Goal: Task Accomplishment & Management: Use online tool/utility

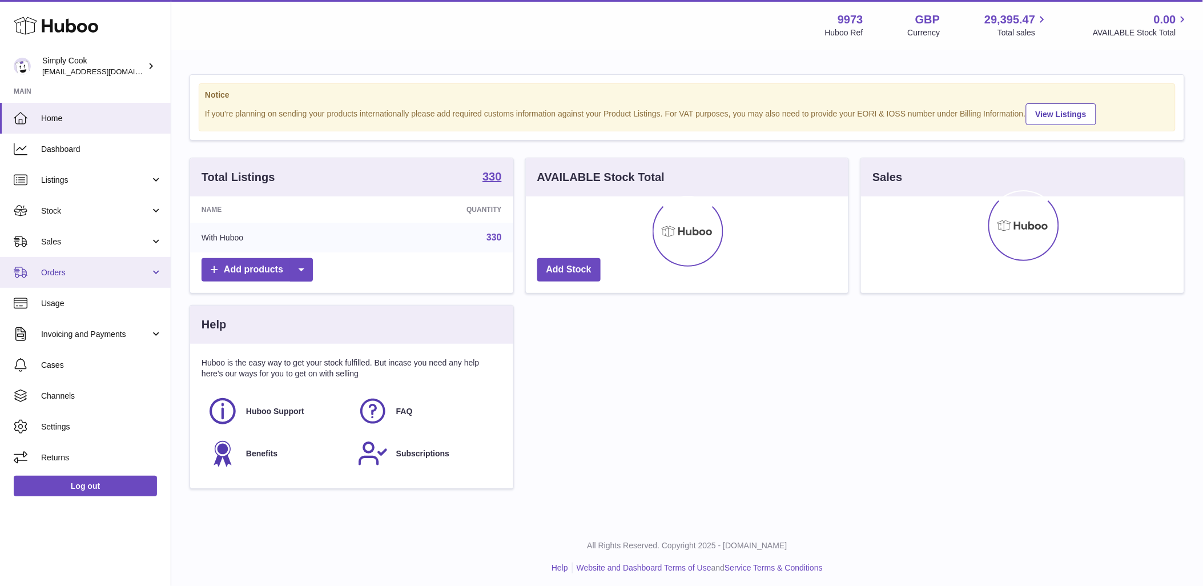
click at [100, 270] on span "Orders" at bounding box center [95, 272] width 109 height 11
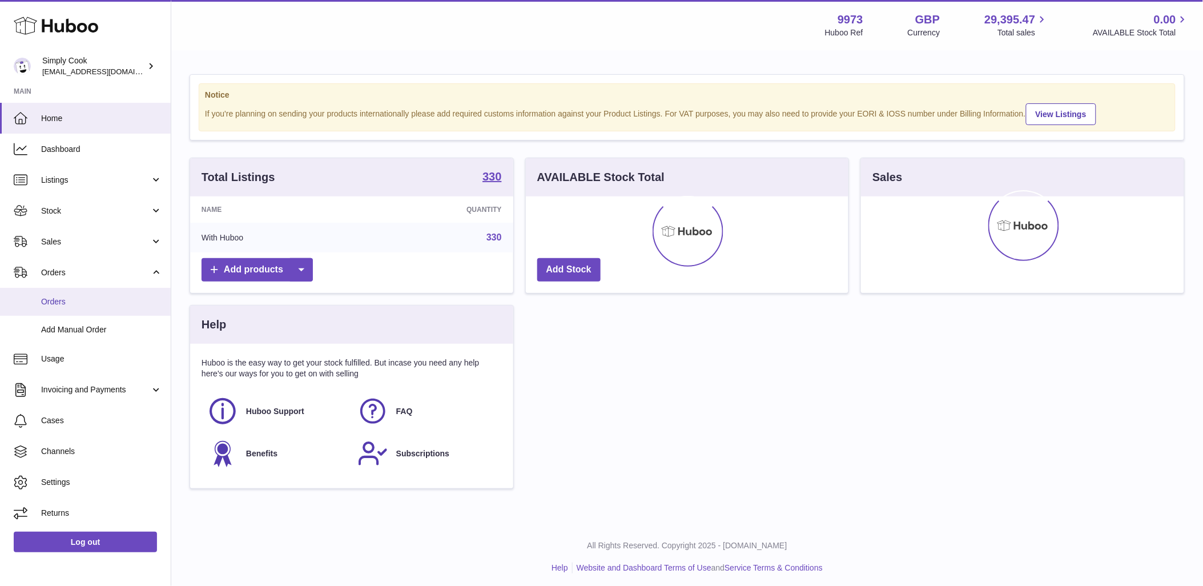
click at [103, 300] on span "Orders" at bounding box center [101, 301] width 121 height 11
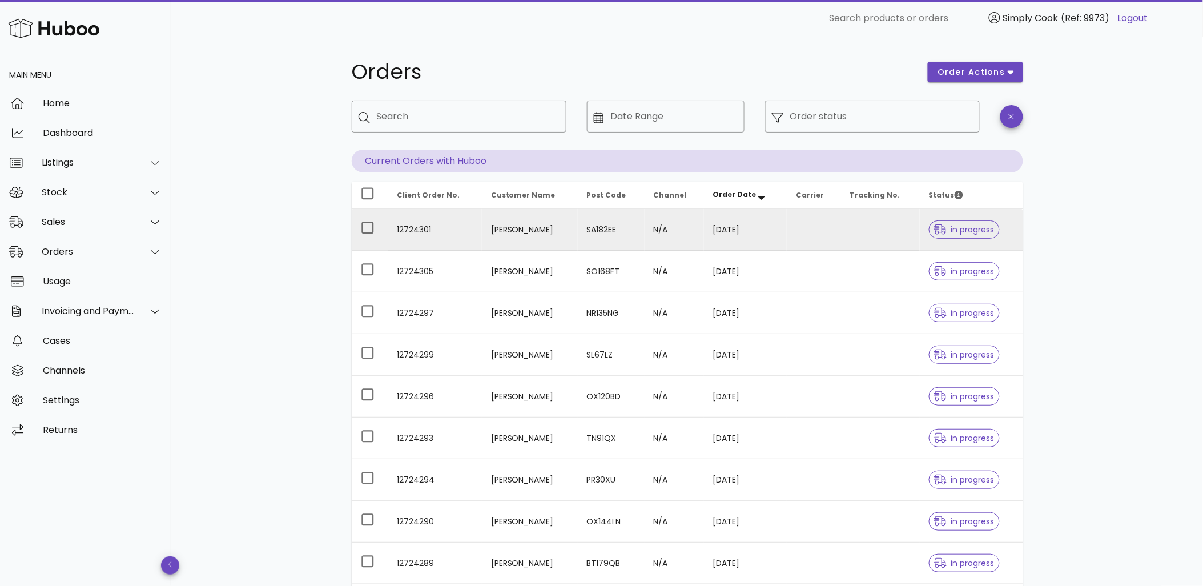
click at [590, 236] on td "SA182EE" at bounding box center [611, 230] width 67 height 42
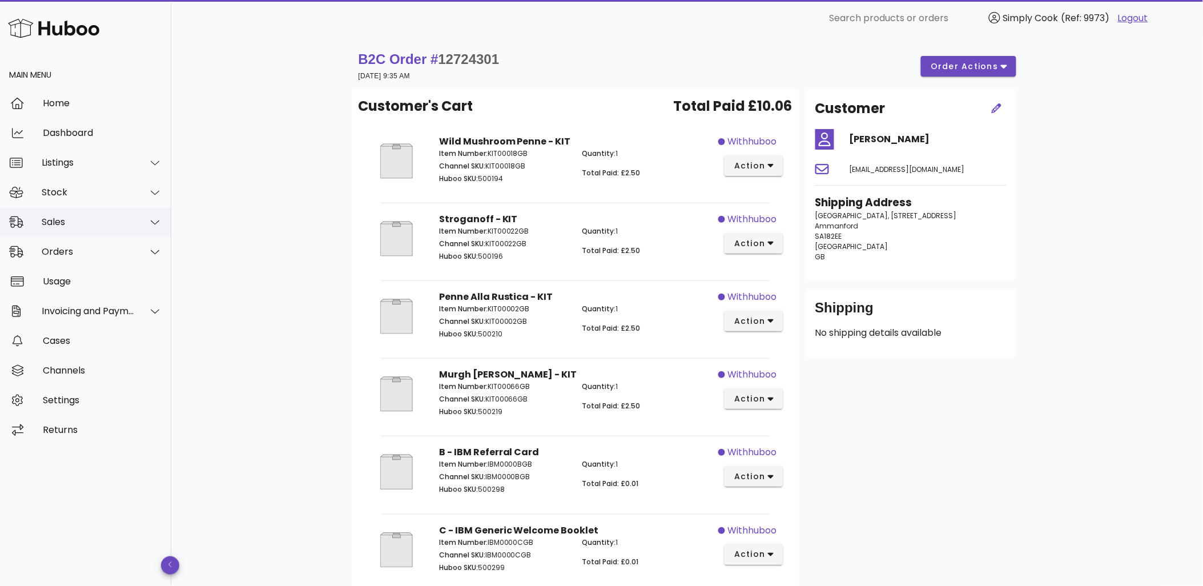
click at [116, 220] on div "Sales" at bounding box center [88, 221] width 93 height 11
click at [115, 192] on div "Stock" at bounding box center [88, 192] width 93 height 11
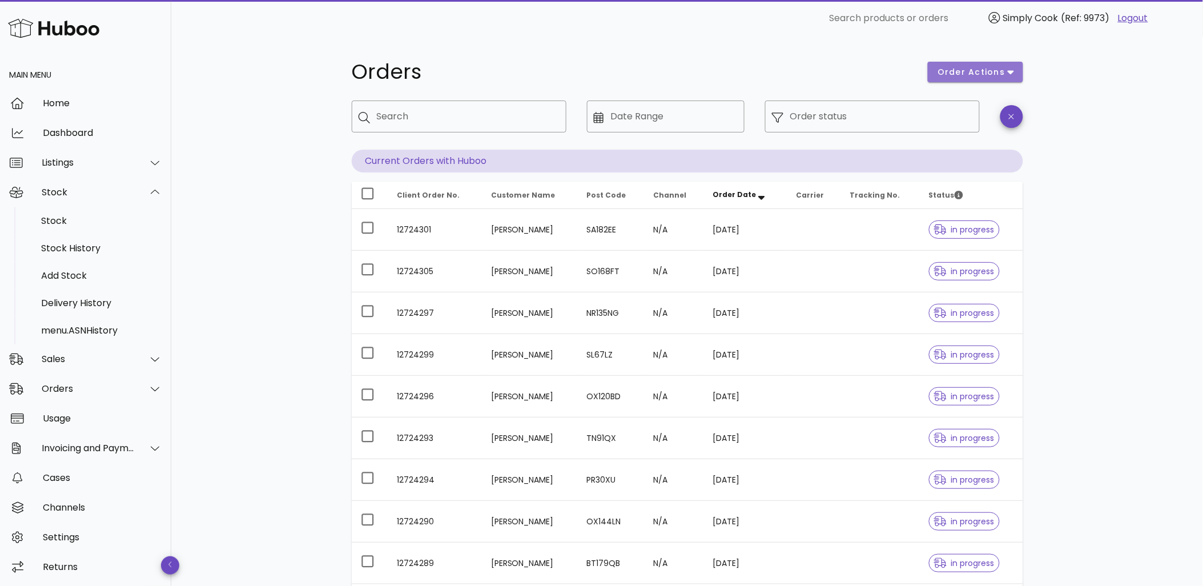
click at [960, 67] on span "order actions" at bounding box center [971, 72] width 69 height 12
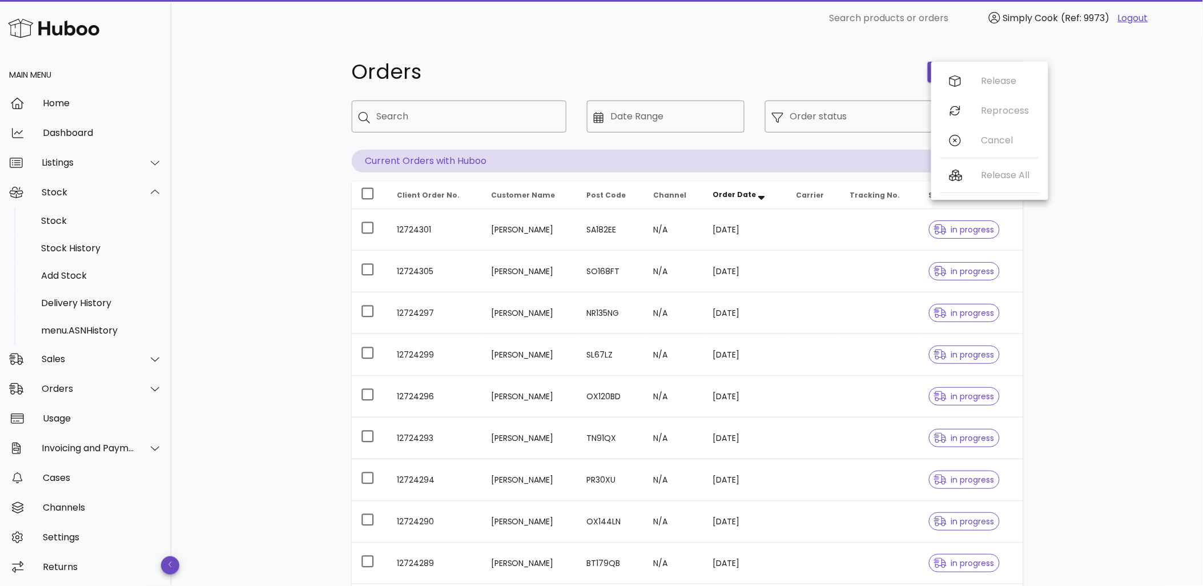
click at [836, 87] on div "Orders" at bounding box center [633, 72] width 577 height 34
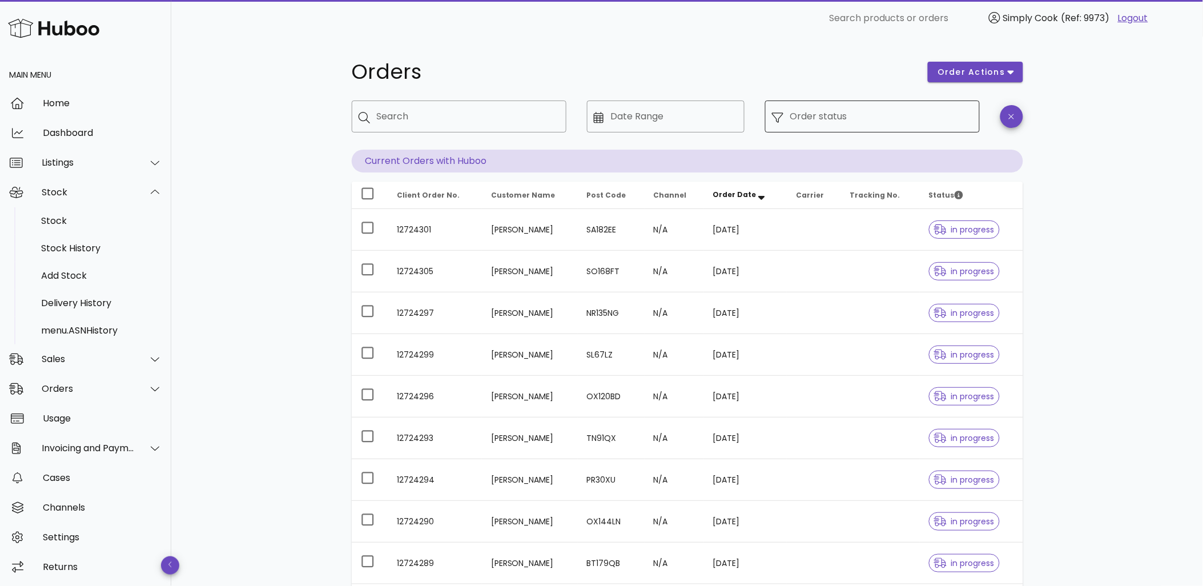
click at [853, 118] on input "Order status" at bounding box center [881, 116] width 183 height 18
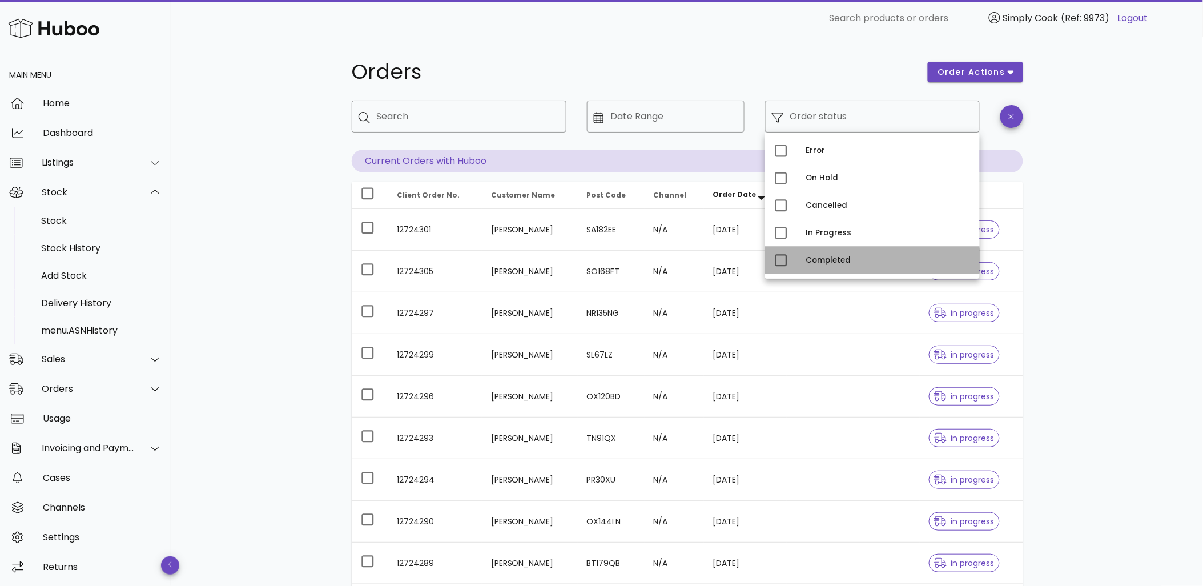
click at [823, 260] on div "Completed" at bounding box center [888, 260] width 164 height 9
type input "**********"
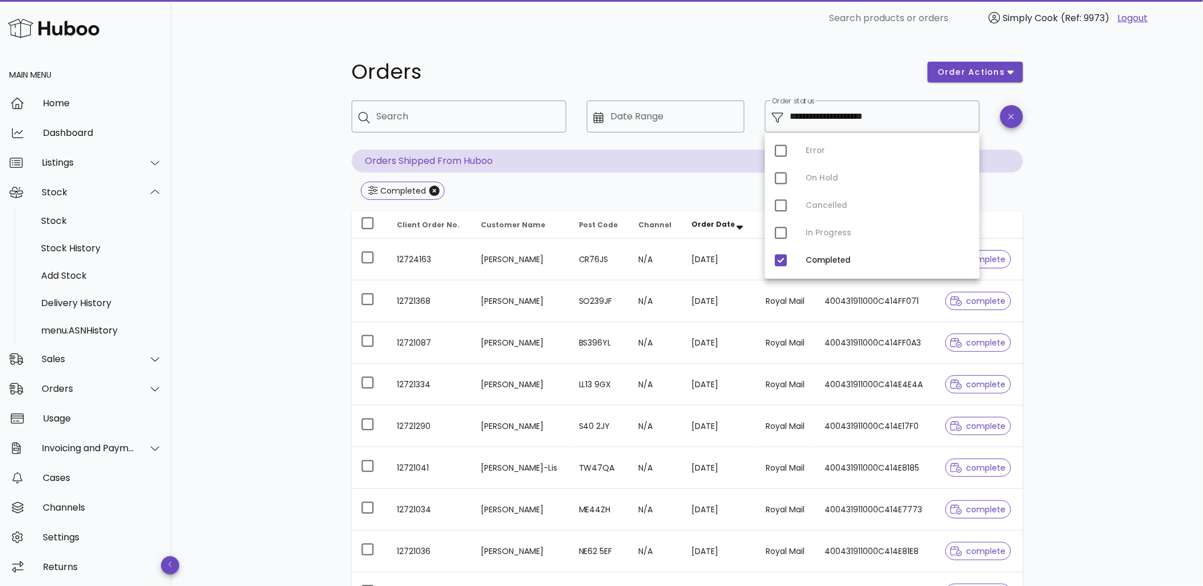
click at [1173, 293] on div "**********" at bounding box center [687, 409] width 1032 height 745
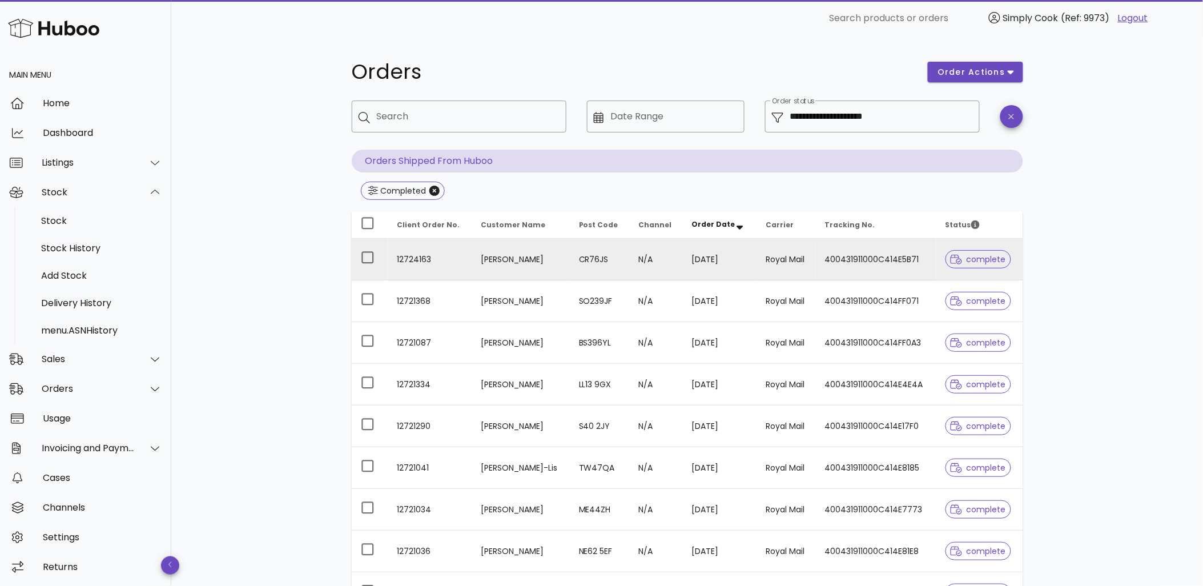
click at [663, 262] on td "N/A" at bounding box center [655, 260] width 53 height 42
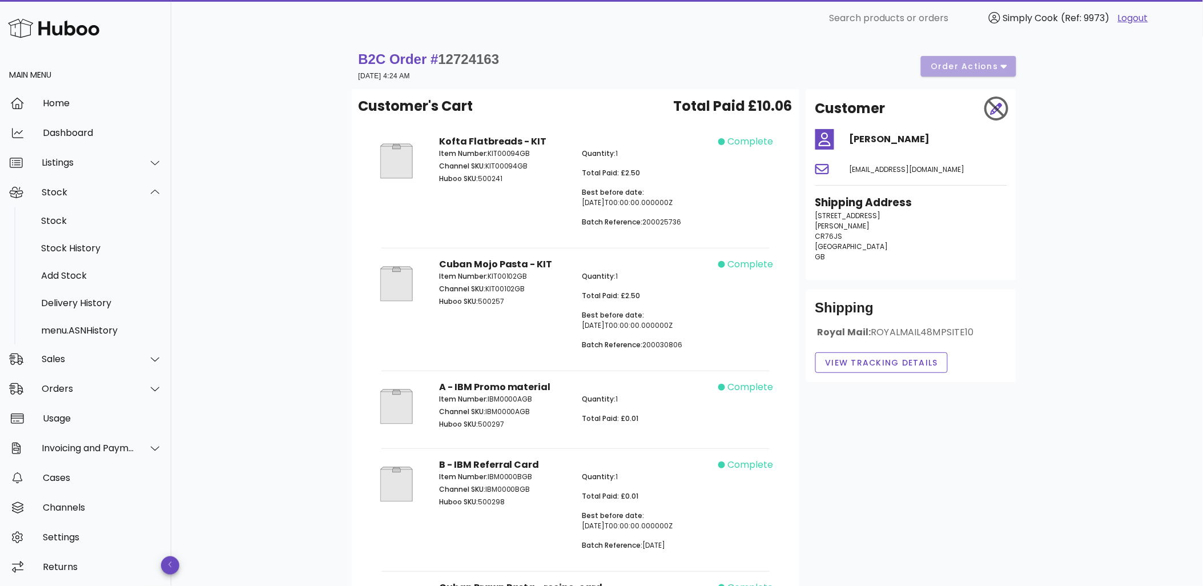
click at [670, 219] on p "Batch Reference: 200025736" at bounding box center [647, 222] width 130 height 10
copy p "200025736"
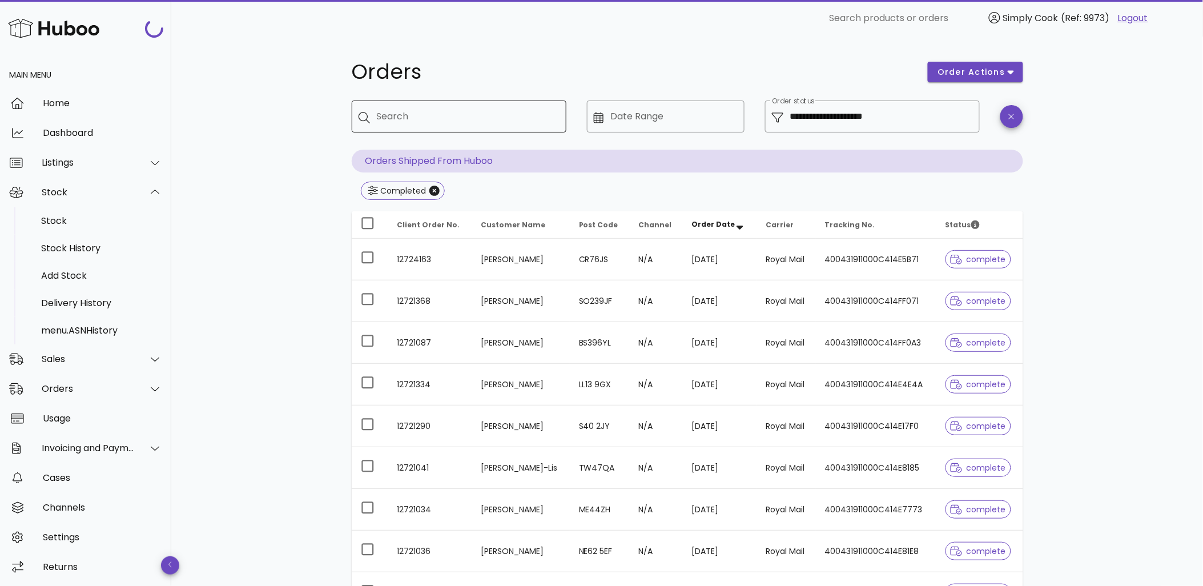
click at [477, 116] on input "Search" at bounding box center [467, 116] width 180 height 18
paste input "*********"
type input "*********"
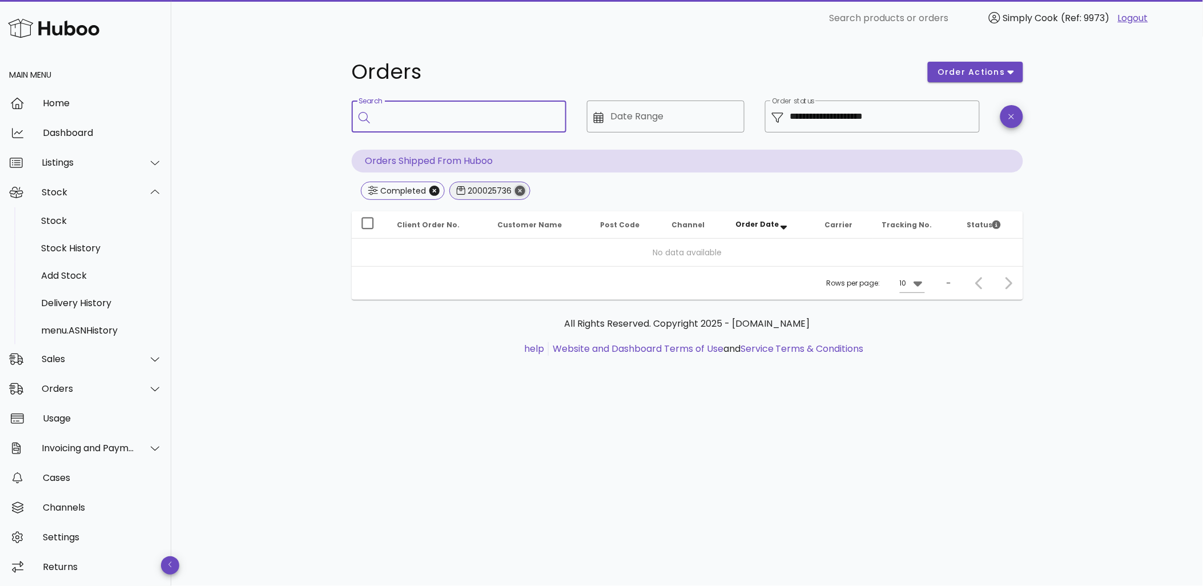
click at [521, 188] on icon "Close" at bounding box center [520, 191] width 10 height 10
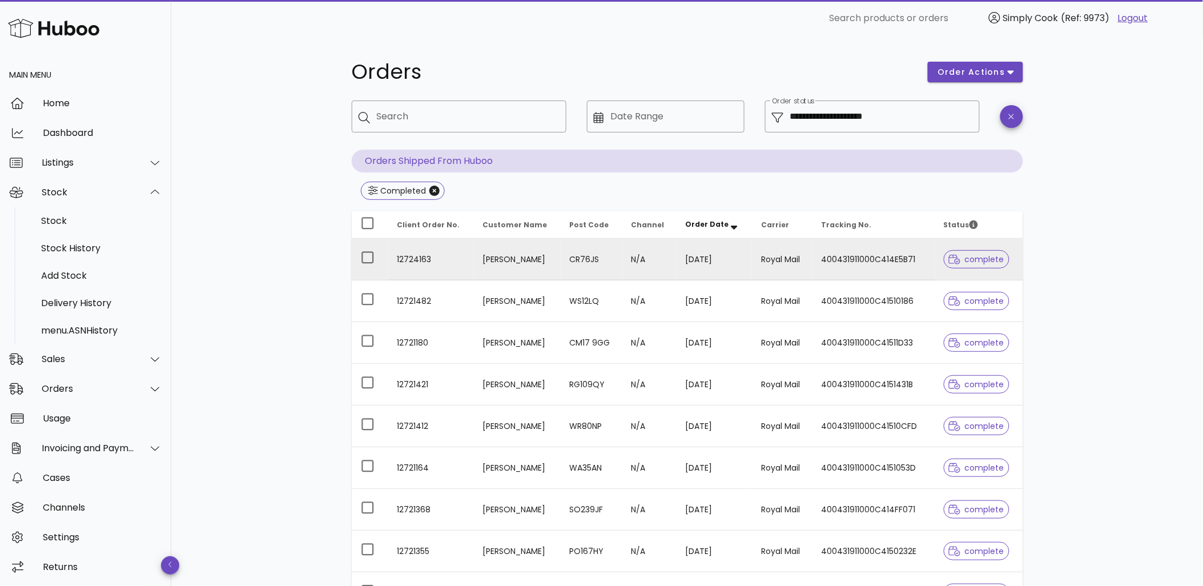
click at [611, 250] on td "CR76JS" at bounding box center [592, 260] width 62 height 42
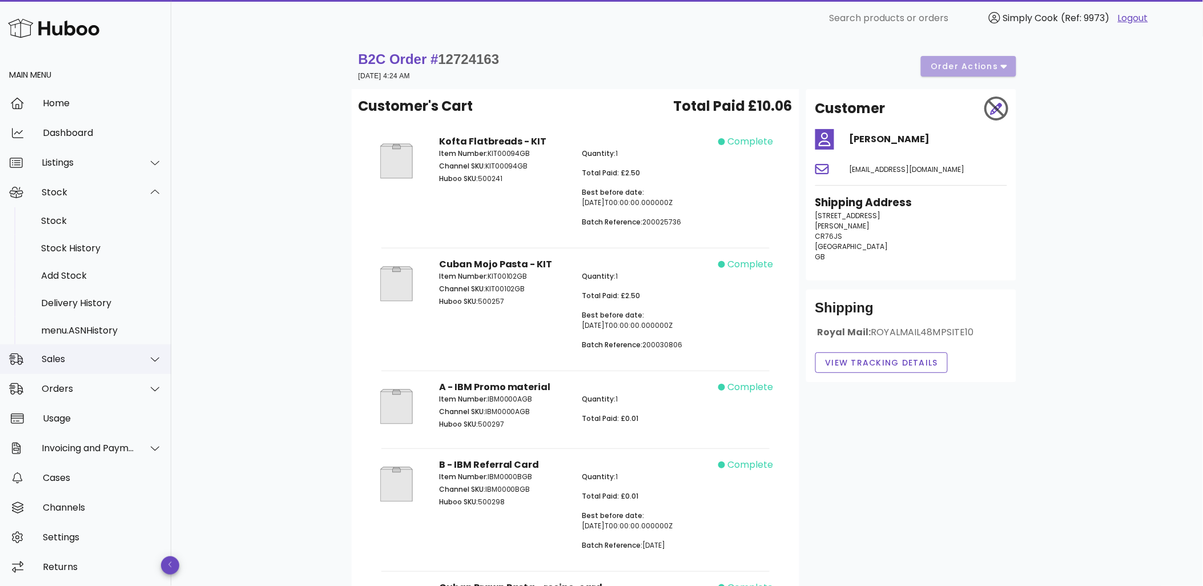
click at [67, 361] on div "Sales" at bounding box center [88, 358] width 93 height 11
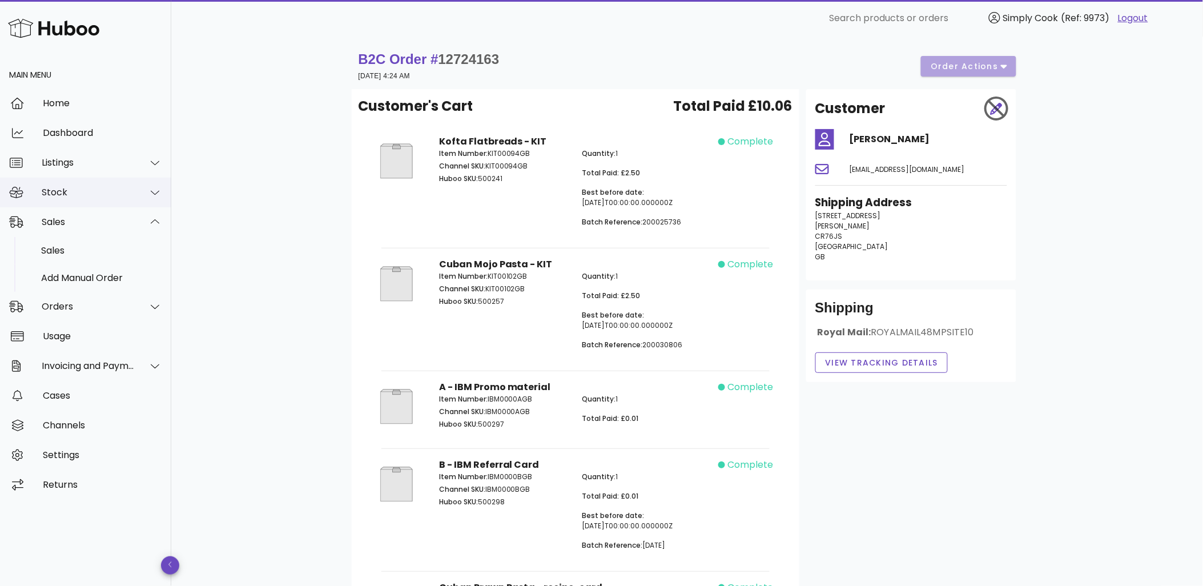
click at [126, 196] on div "Stock" at bounding box center [88, 192] width 93 height 11
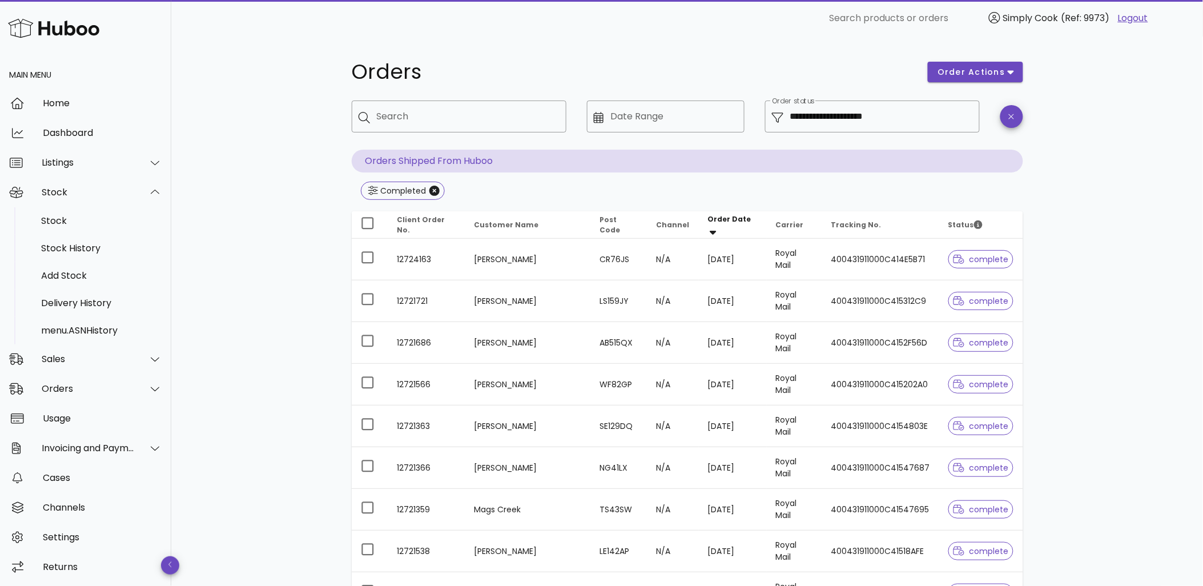
click at [425, 223] on span "Client Order No." at bounding box center [421, 225] width 48 height 20
drag, startPoint x: 500, startPoint y: 218, endPoint x: 511, endPoint y: 222, distance: 11.4
click at [501, 218] on th "Customer Name" at bounding box center [528, 224] width 126 height 27
drag, startPoint x: 511, startPoint y: 222, endPoint x: 557, endPoint y: 221, distance: 46.3
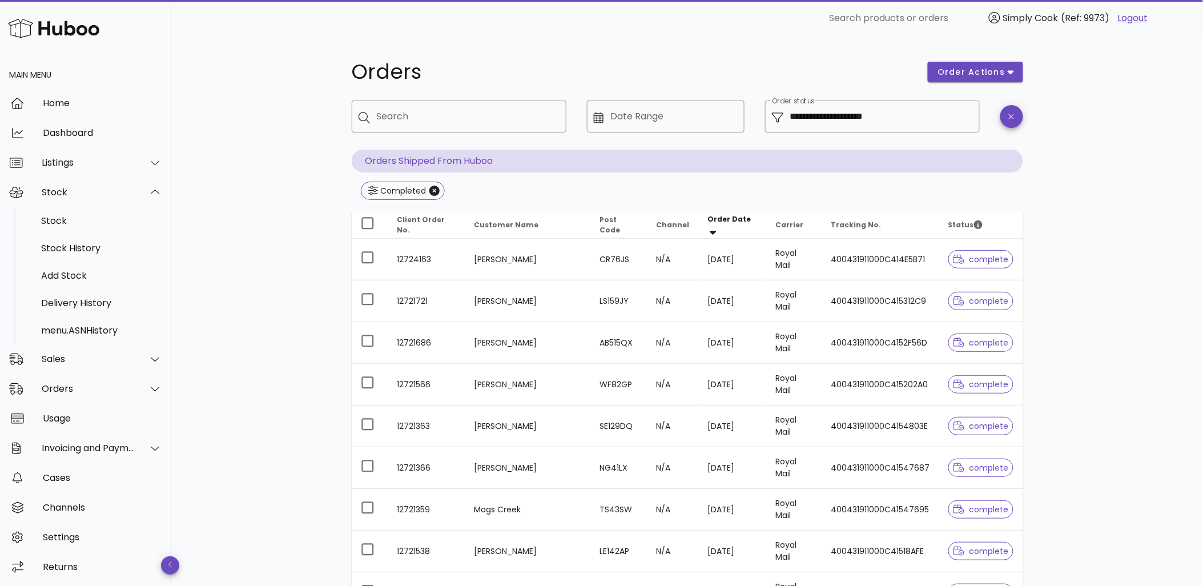
click at [512, 222] on span "Customer Name" at bounding box center [506, 225] width 65 height 10
click at [600, 224] on span "Post Code" at bounding box center [610, 225] width 21 height 20
click at [657, 223] on span "Channel" at bounding box center [673, 225] width 33 height 10
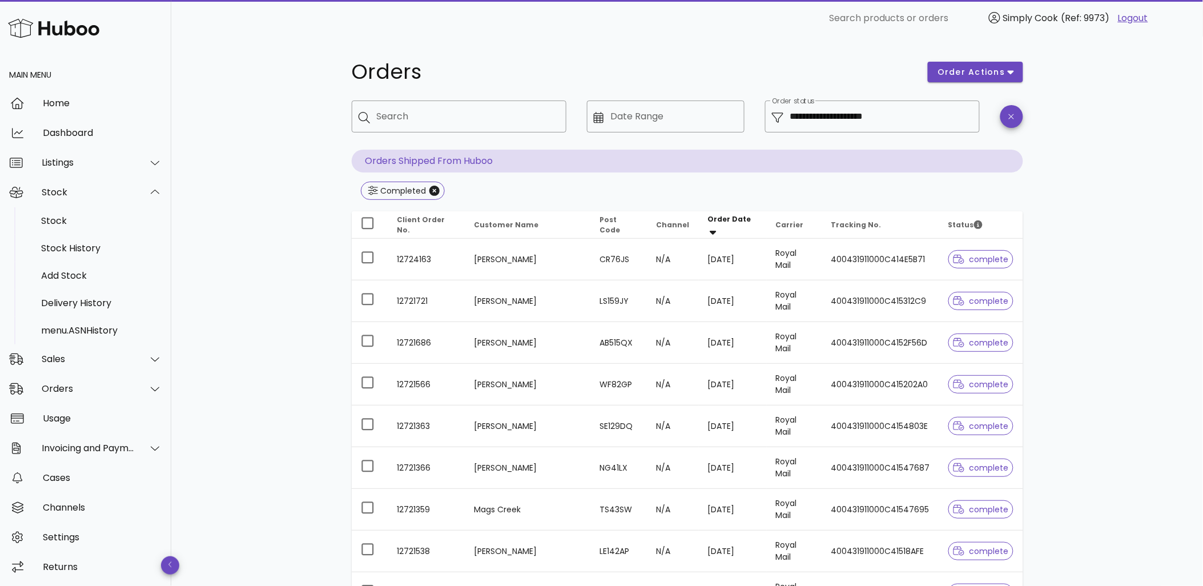
click at [776, 223] on span "Carrier" at bounding box center [790, 225] width 28 height 10
click at [776, 227] on span "Carrier" at bounding box center [790, 225] width 28 height 10
click at [838, 223] on span "Tracking No." at bounding box center [856, 225] width 50 height 10
click at [948, 223] on span "Status" at bounding box center [965, 225] width 34 height 10
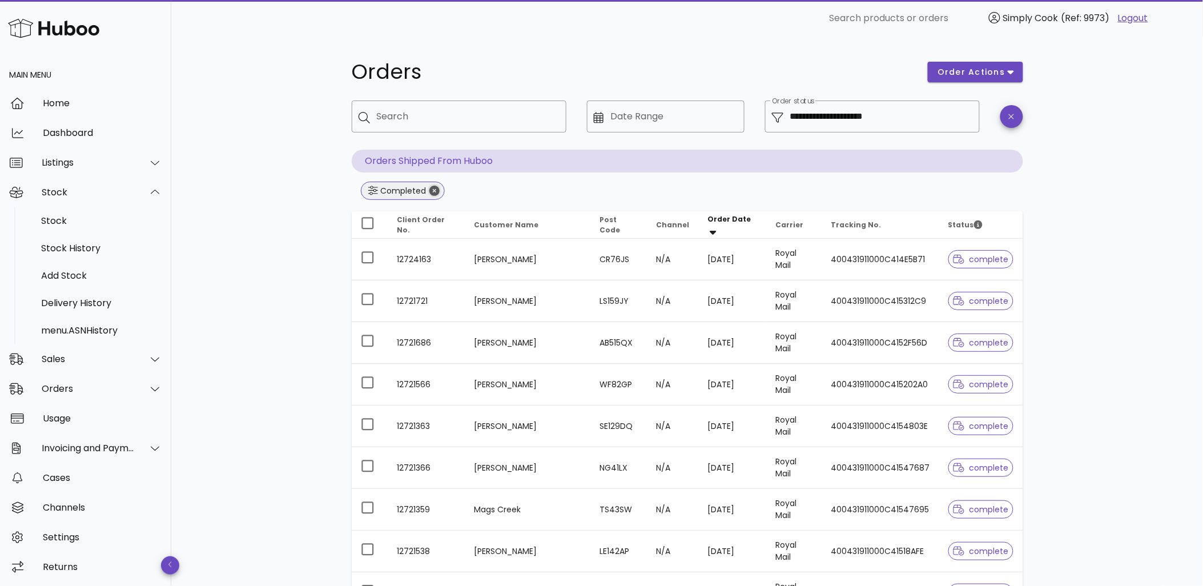
click at [437, 191] on icon "Close" at bounding box center [434, 191] width 10 height 10
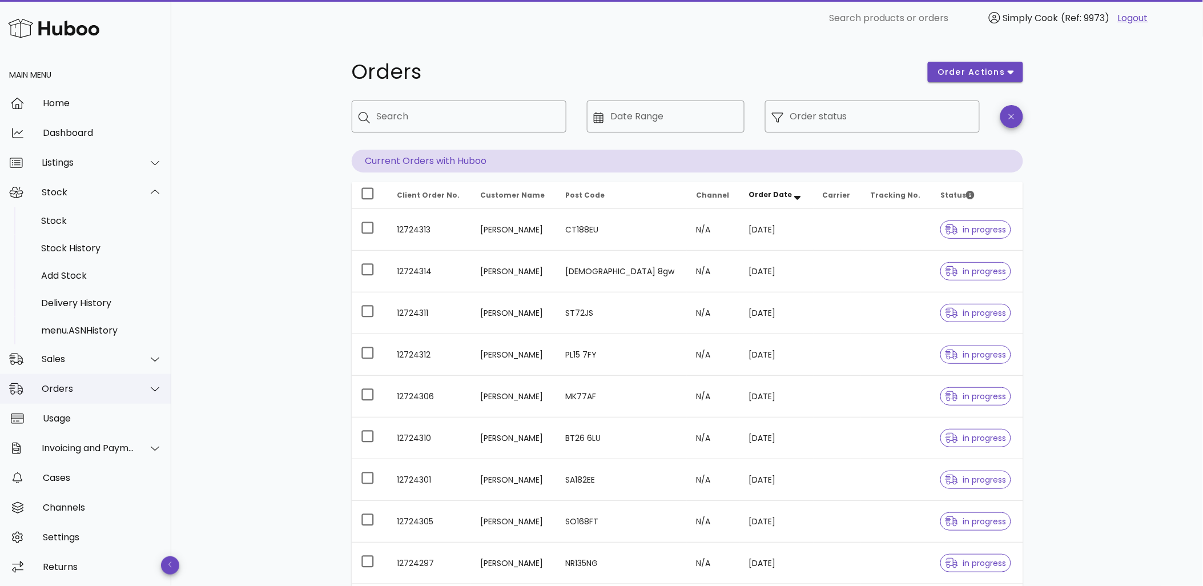
click at [78, 387] on div "Orders" at bounding box center [88, 388] width 93 height 11
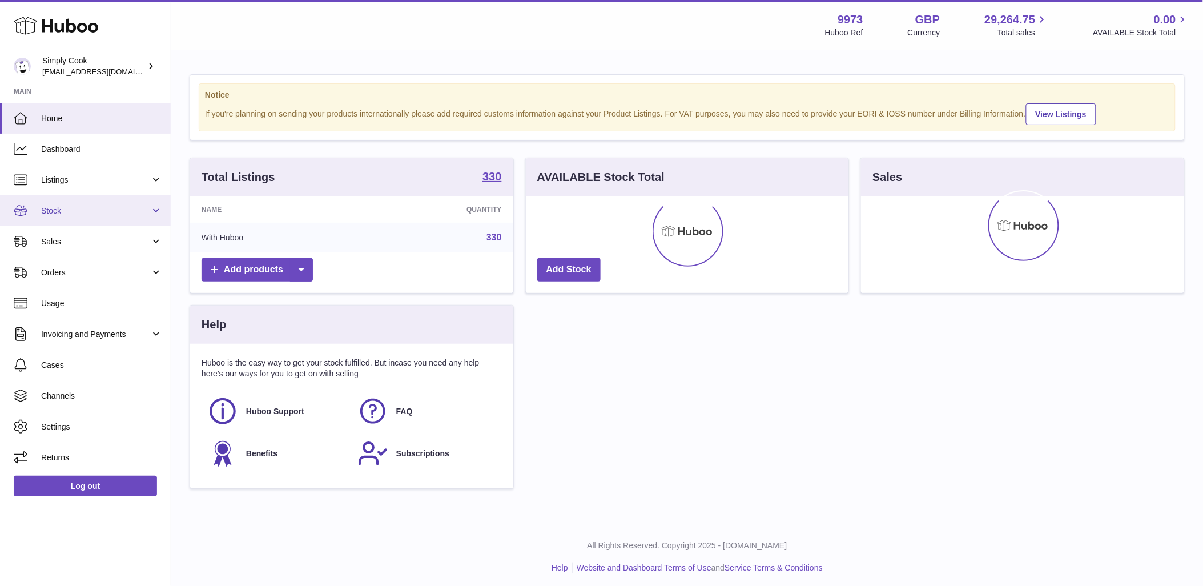
click at [94, 209] on span "Stock" at bounding box center [95, 211] width 109 height 11
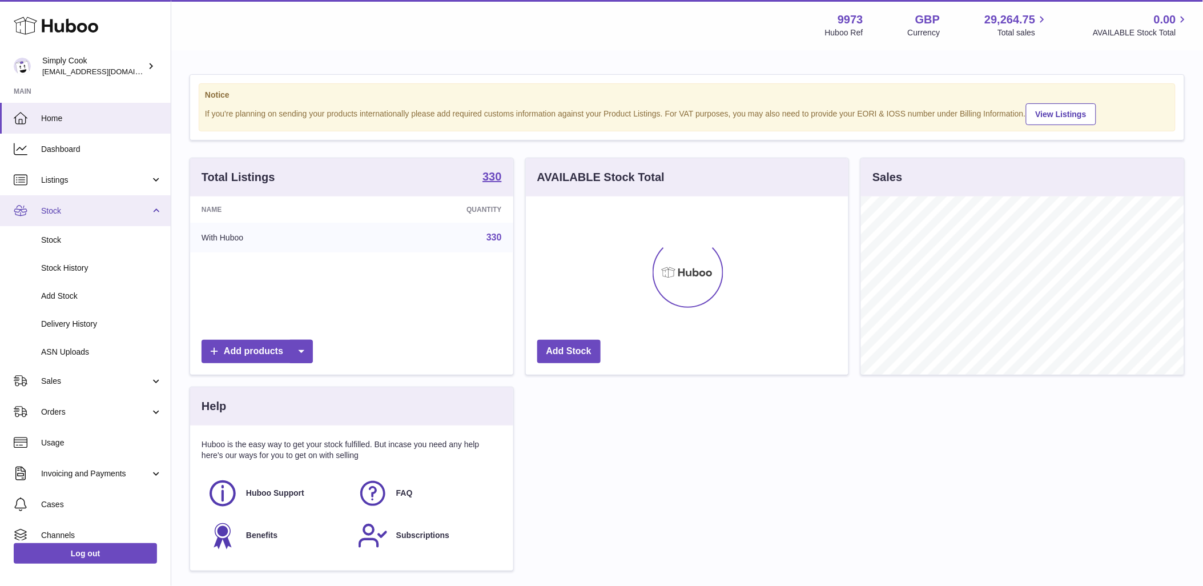
scroll to position [178, 323]
click at [97, 209] on span "Stock" at bounding box center [95, 211] width 109 height 11
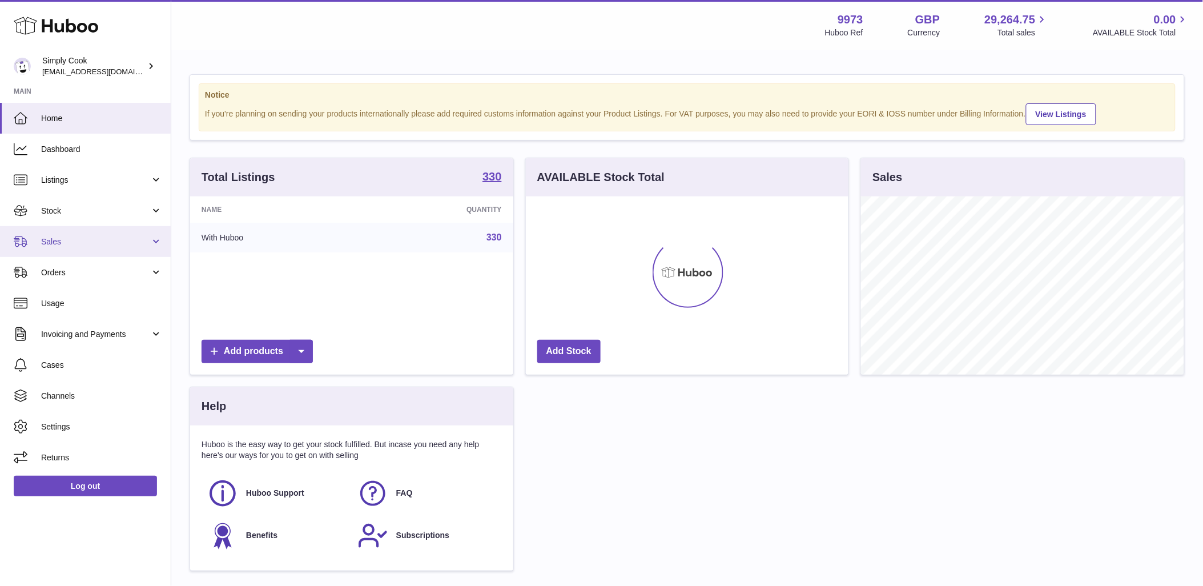
click at [99, 240] on span "Sales" at bounding box center [95, 241] width 109 height 11
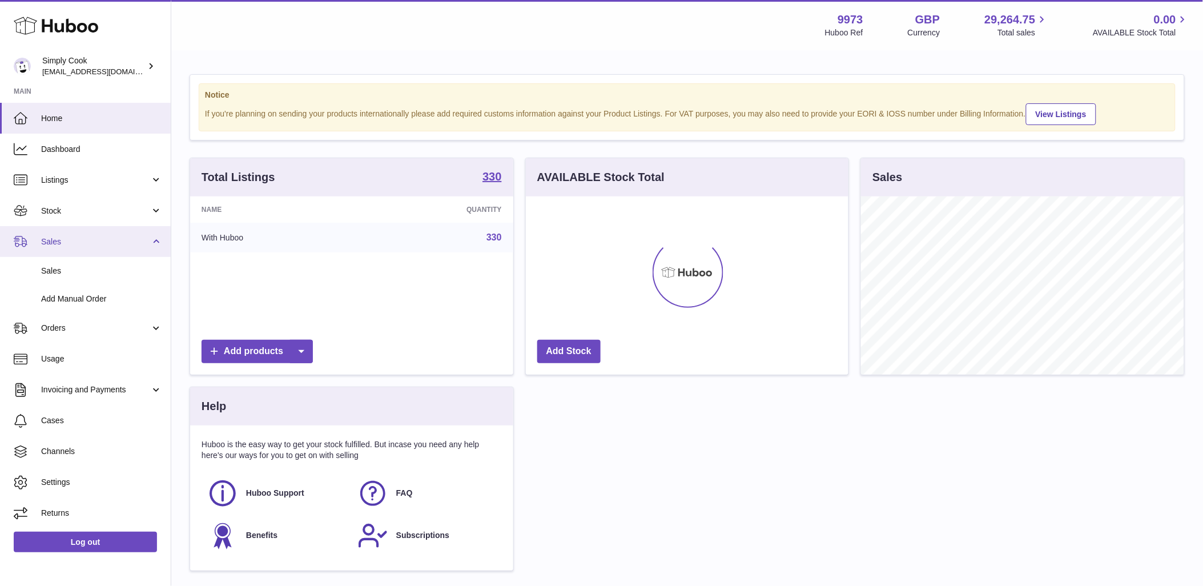
click at [99, 240] on span "Sales" at bounding box center [95, 241] width 109 height 11
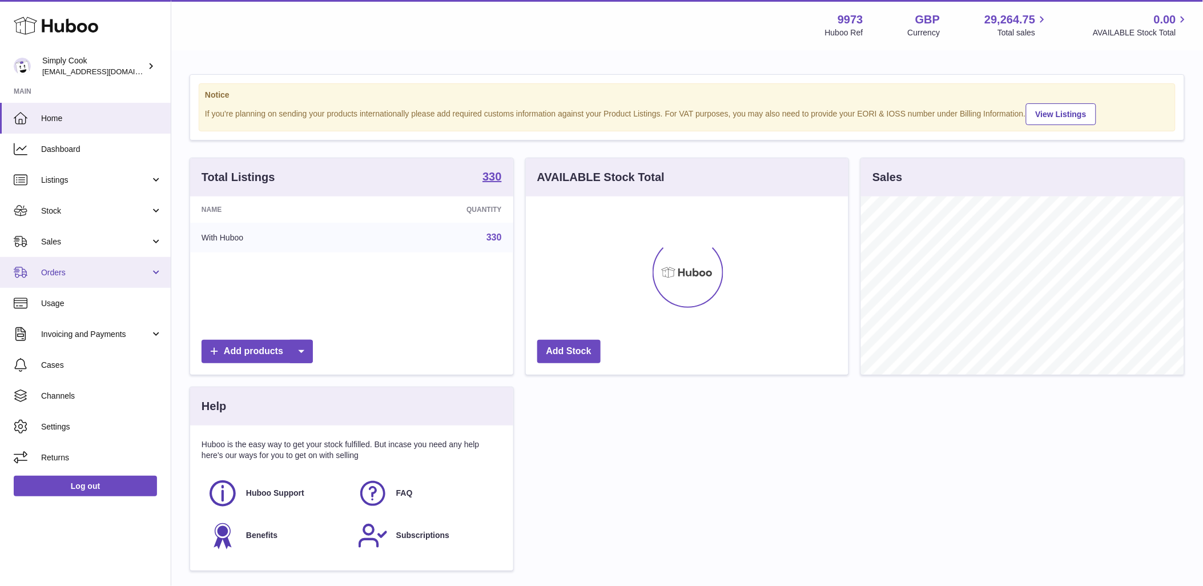
click at [100, 268] on span "Orders" at bounding box center [95, 272] width 109 height 11
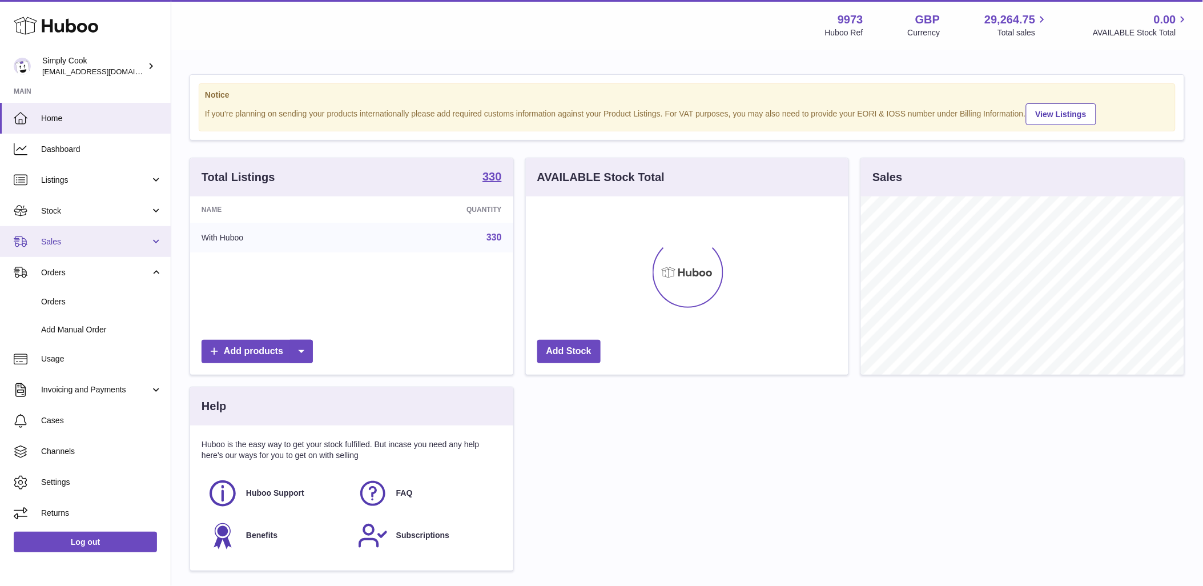
click at [107, 243] on span "Sales" at bounding box center [95, 241] width 109 height 11
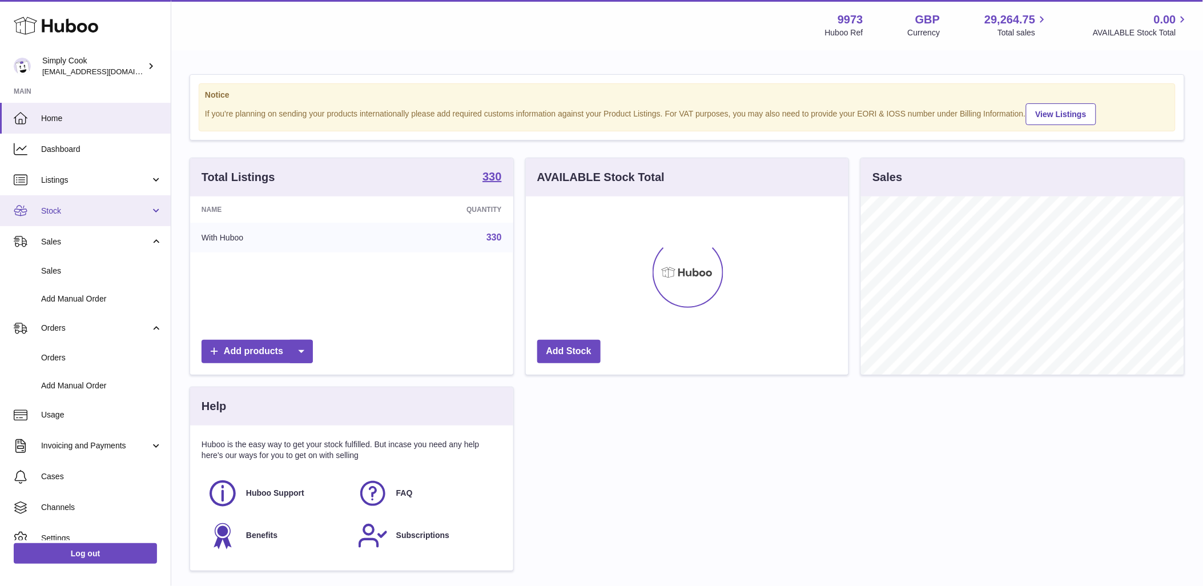
click at [108, 212] on span "Stock" at bounding box center [95, 211] width 109 height 11
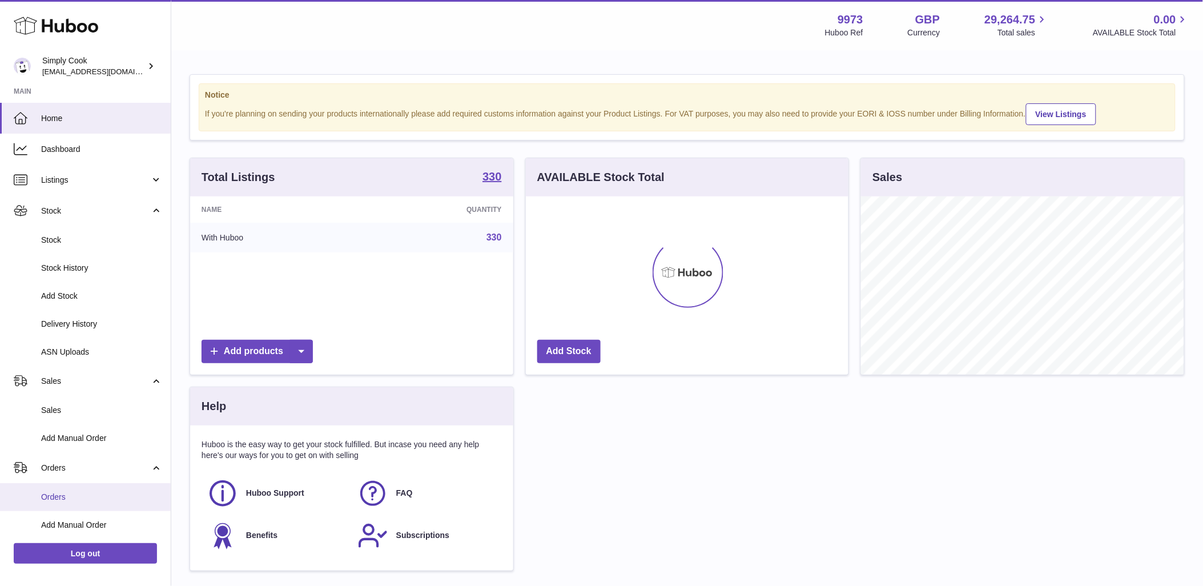
click at [66, 495] on span "Orders" at bounding box center [101, 497] width 121 height 11
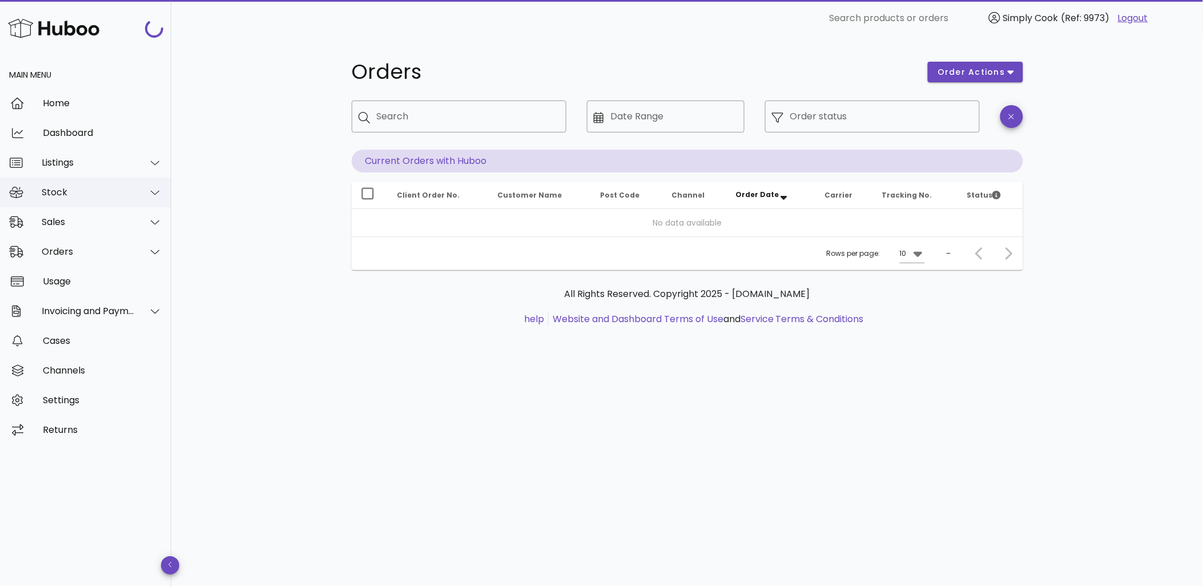
click at [111, 192] on div "Stock" at bounding box center [88, 192] width 93 height 11
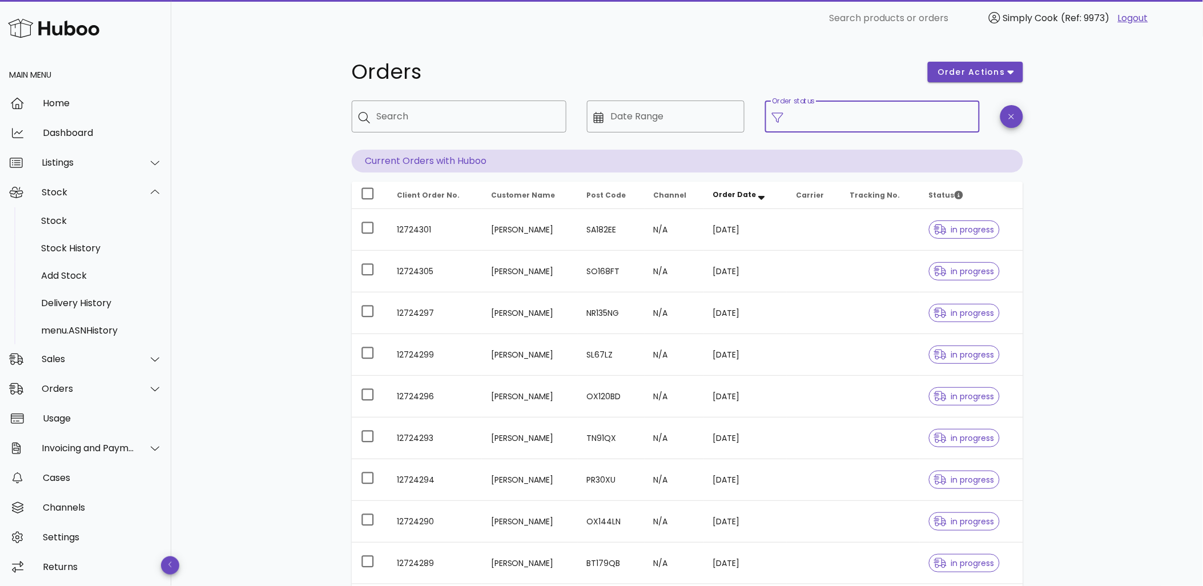
click at [923, 124] on input "Order status" at bounding box center [881, 116] width 183 height 18
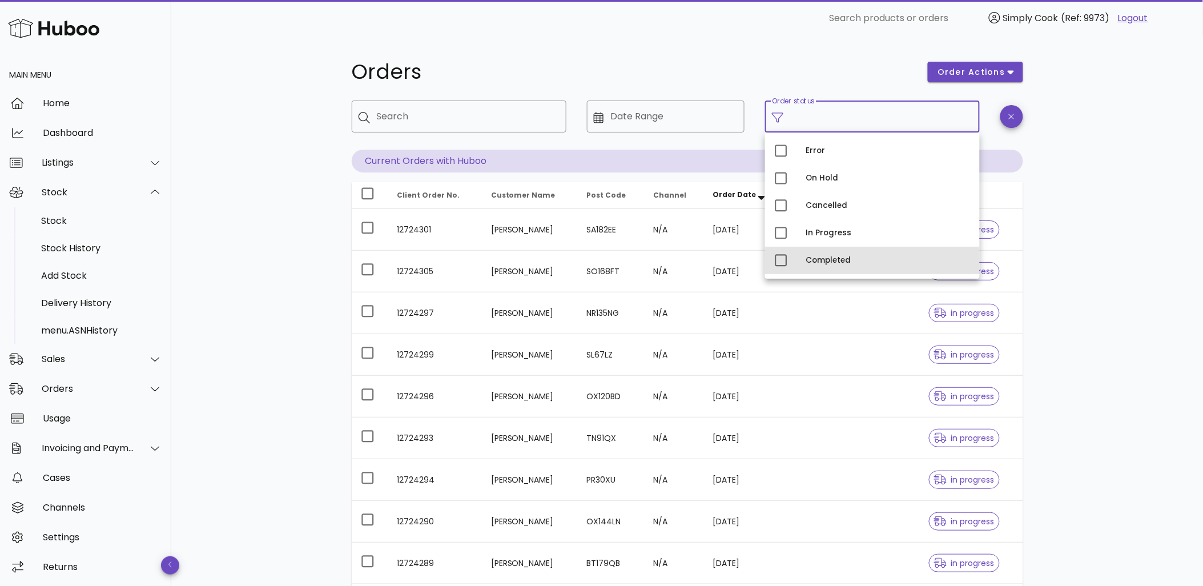
click at [841, 264] on div "Completed" at bounding box center [888, 260] width 164 height 9
type input "**********"
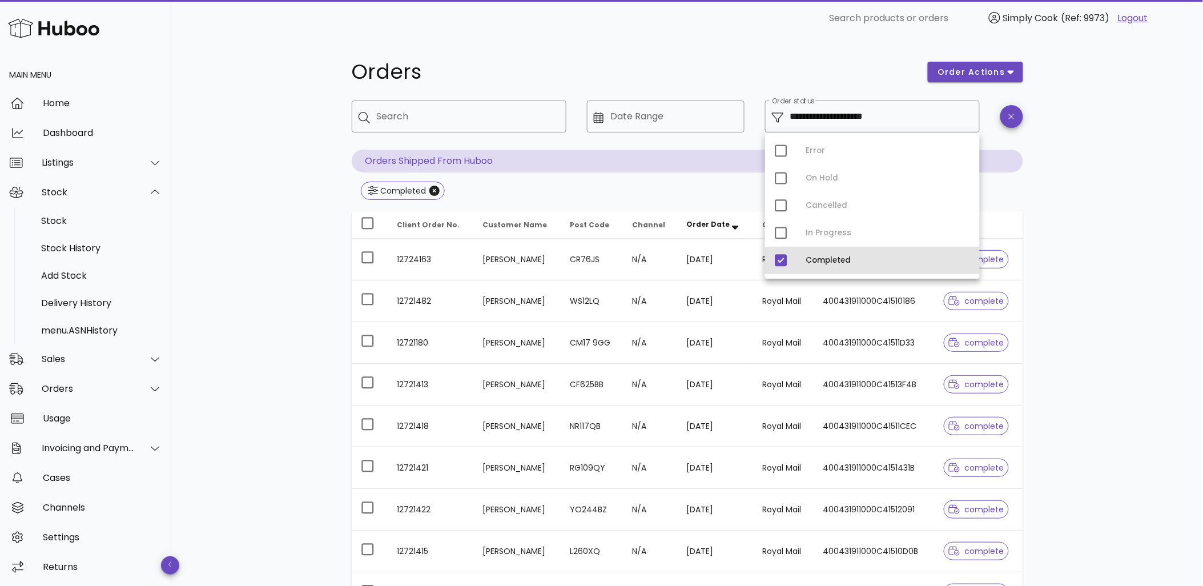
click at [822, 252] on div "Completed" at bounding box center [888, 260] width 164 height 18
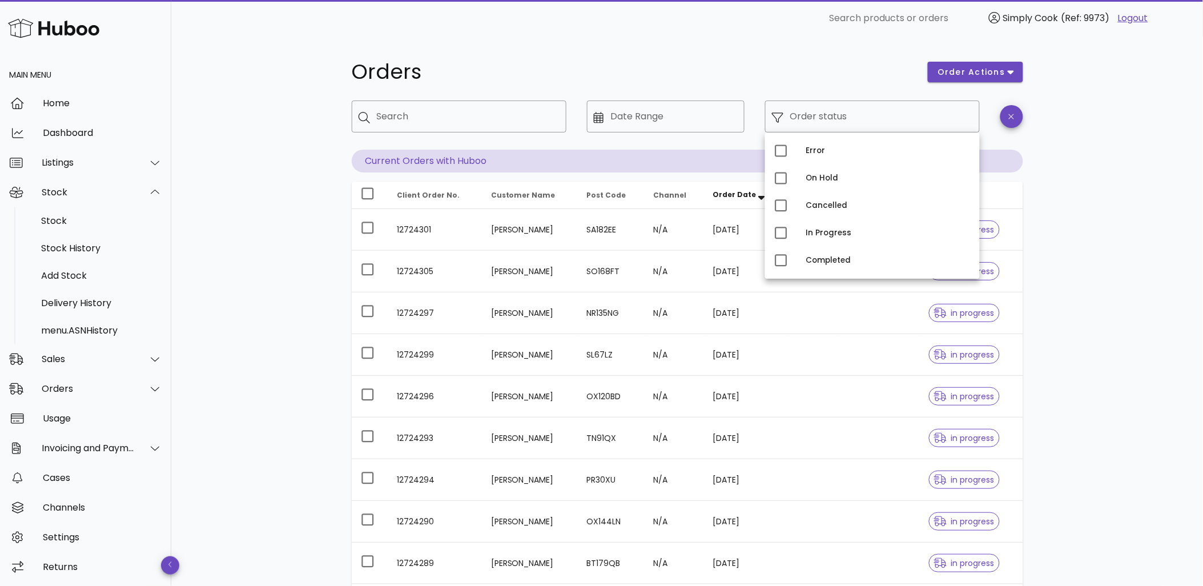
click at [241, 186] on div "Orders order actions ​ Search ​ Date Range ​ Order status Current Orders with H…" at bounding box center [687, 394] width 1032 height 715
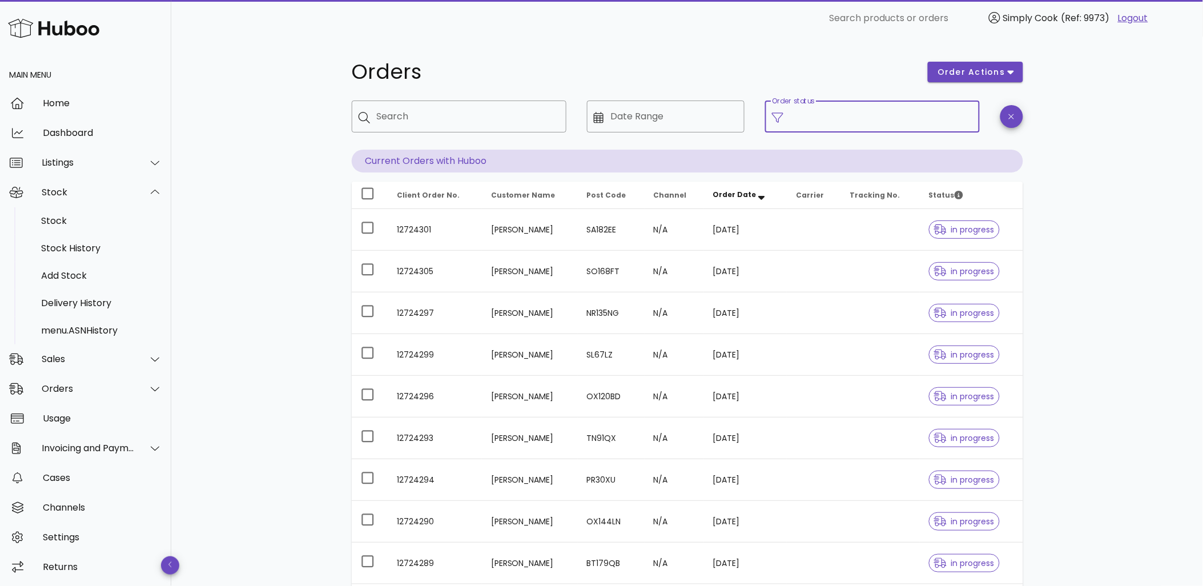
click at [802, 115] on input "Order status" at bounding box center [881, 116] width 183 height 18
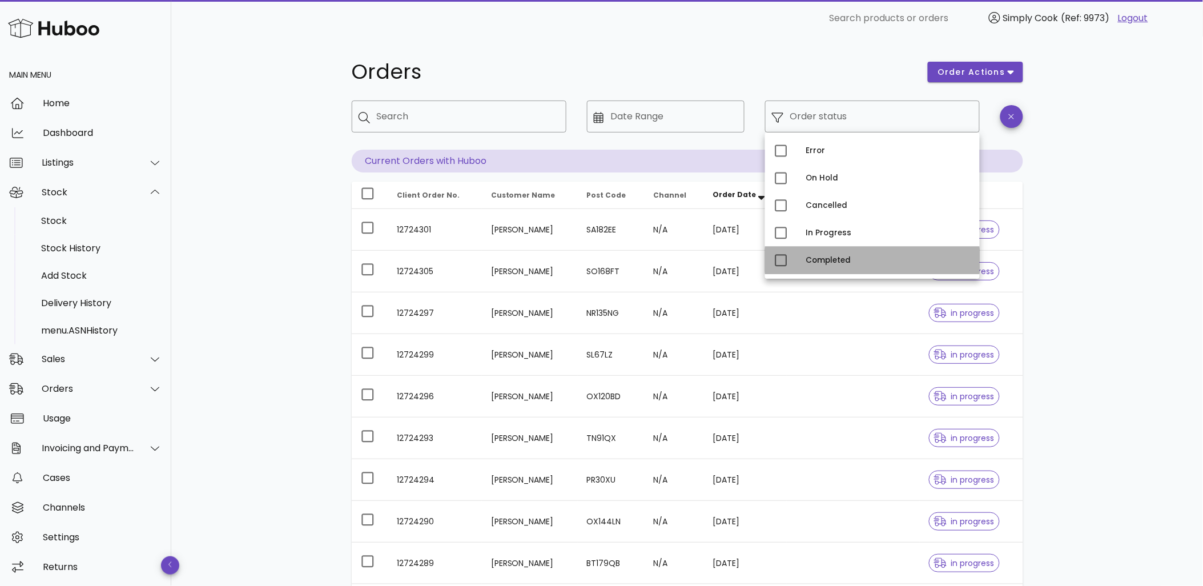
click at [843, 266] on div "Completed" at bounding box center [888, 260] width 164 height 18
type input "**********"
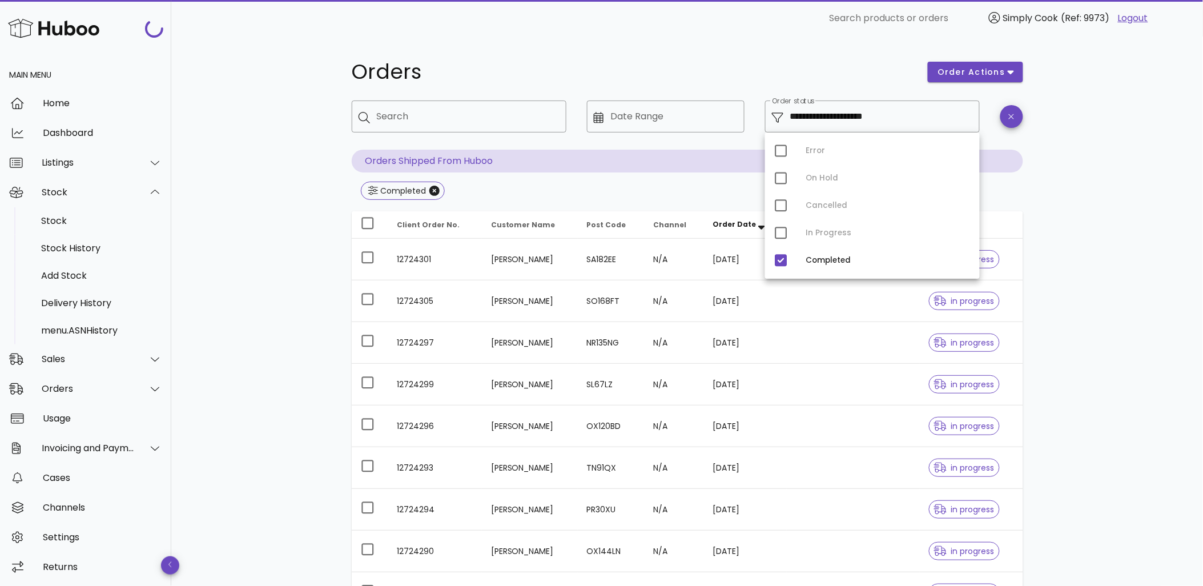
click at [277, 222] on div "**********" at bounding box center [687, 409] width 1032 height 745
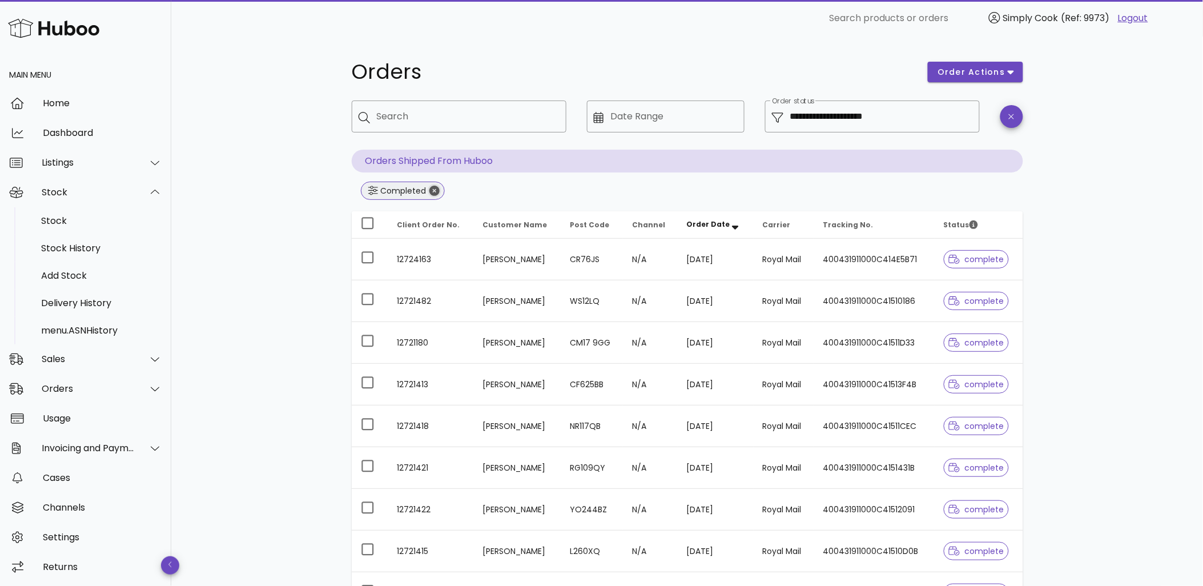
click at [438, 187] on icon "Close" at bounding box center [434, 191] width 10 height 10
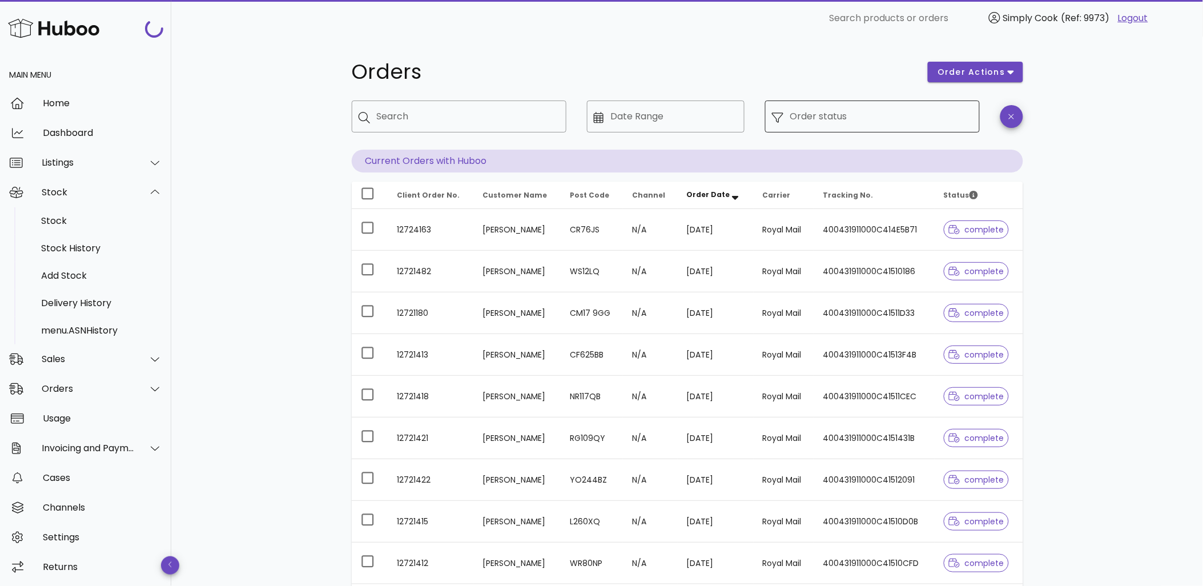
click at [873, 121] on input "Order status" at bounding box center [881, 116] width 183 height 18
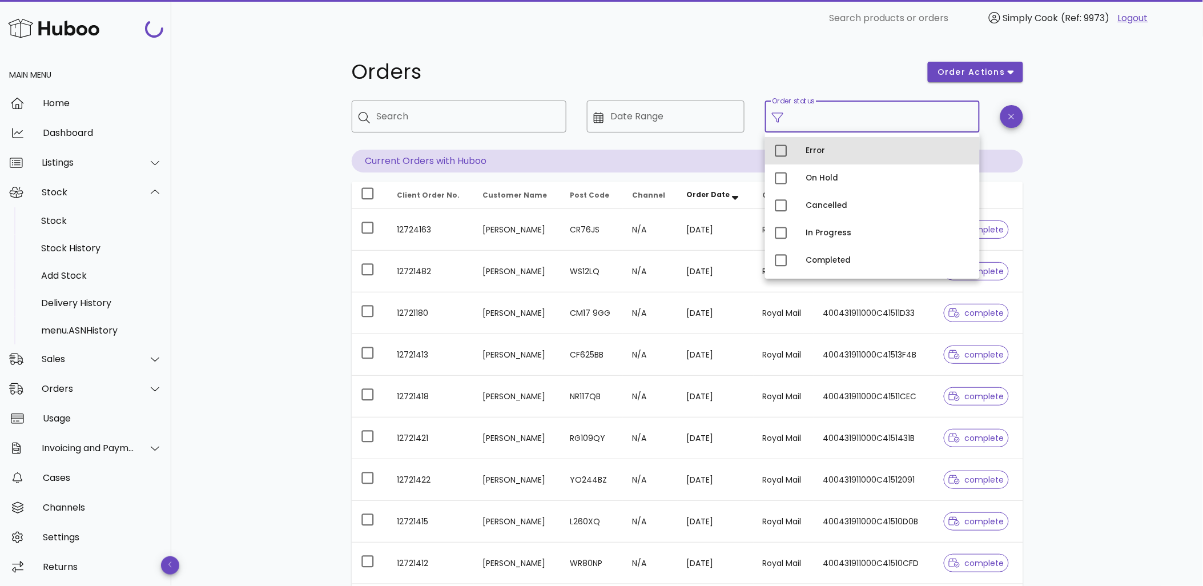
click at [830, 146] on div "Error" at bounding box center [888, 150] width 164 height 9
type input "**********"
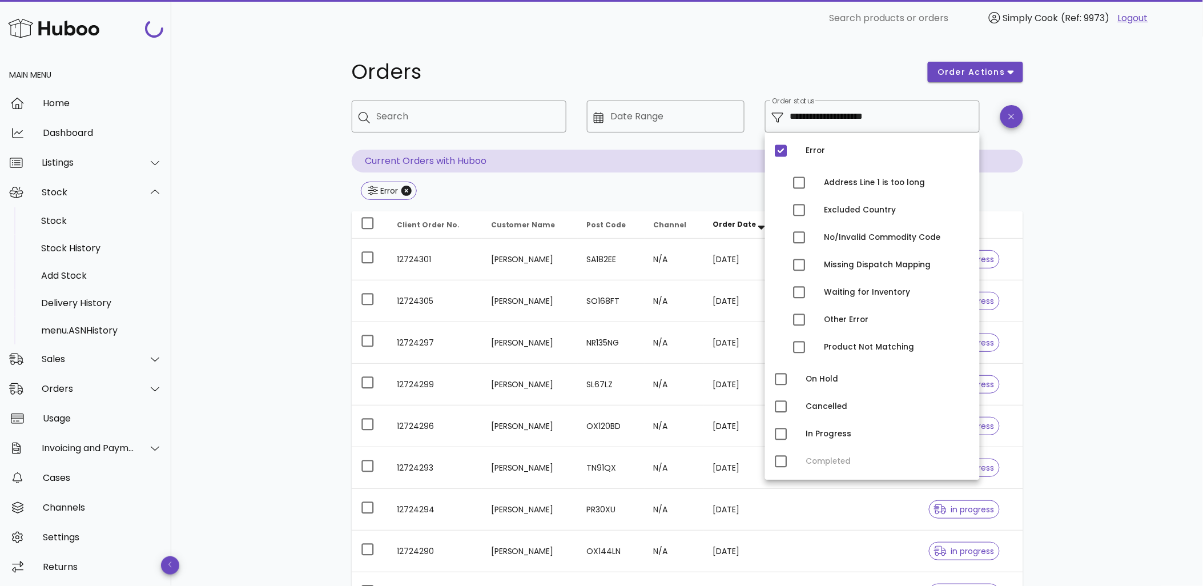
click at [303, 179] on div "**********" at bounding box center [687, 409] width 1032 height 745
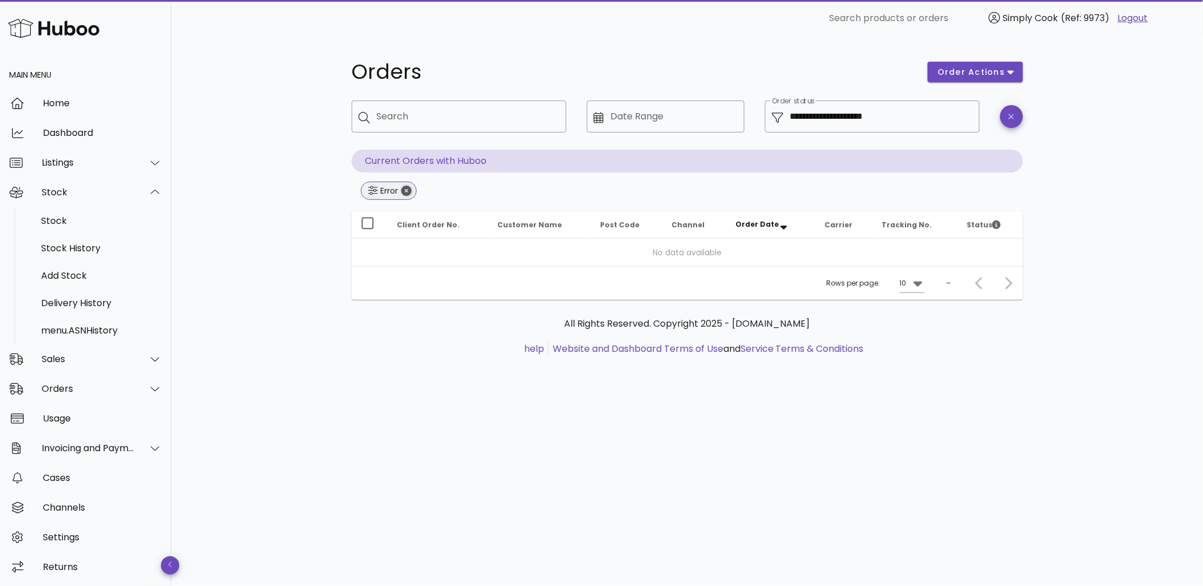
click at [407, 188] on icon "Close" at bounding box center [406, 191] width 10 height 10
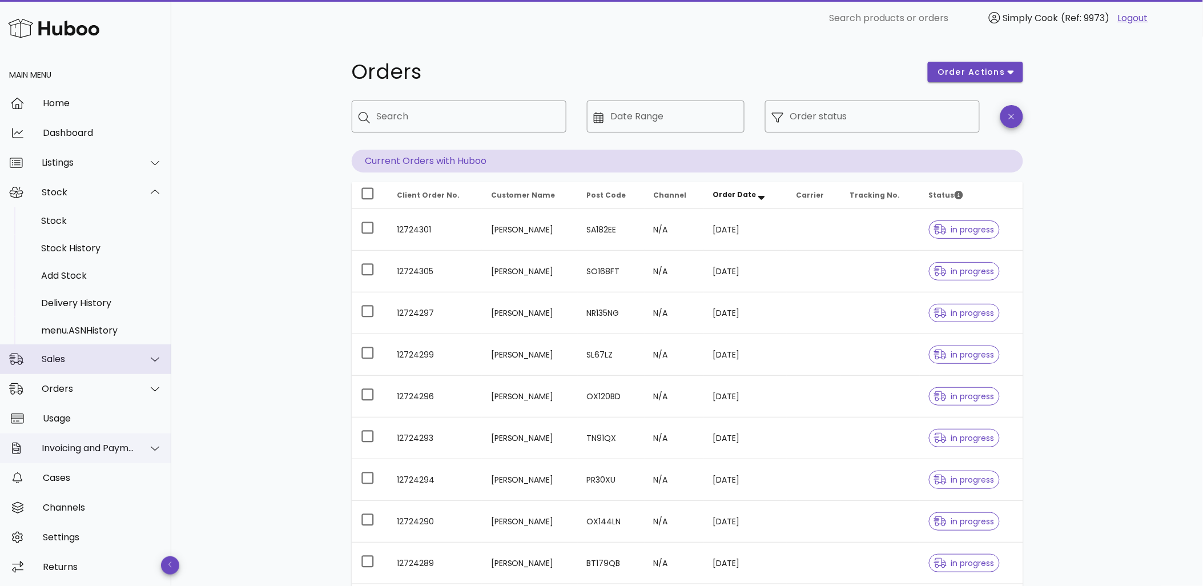
drag, startPoint x: 149, startPoint y: 361, endPoint x: 120, endPoint y: 379, distance: 33.6
click at [149, 361] on div at bounding box center [155, 359] width 14 height 10
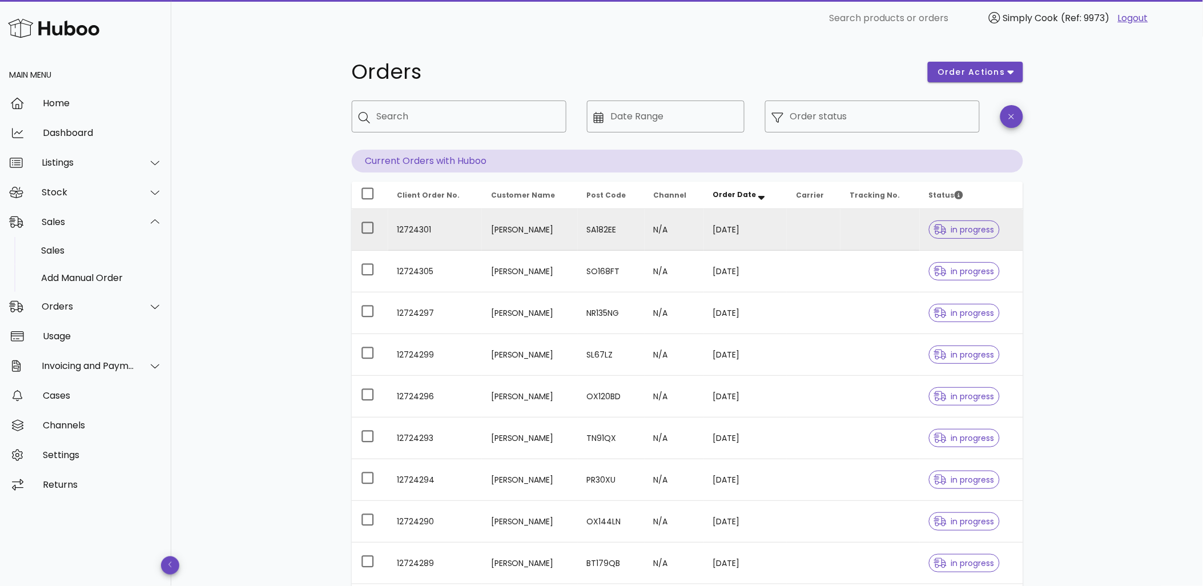
click at [423, 223] on td "12724301" at bounding box center [435, 230] width 94 height 42
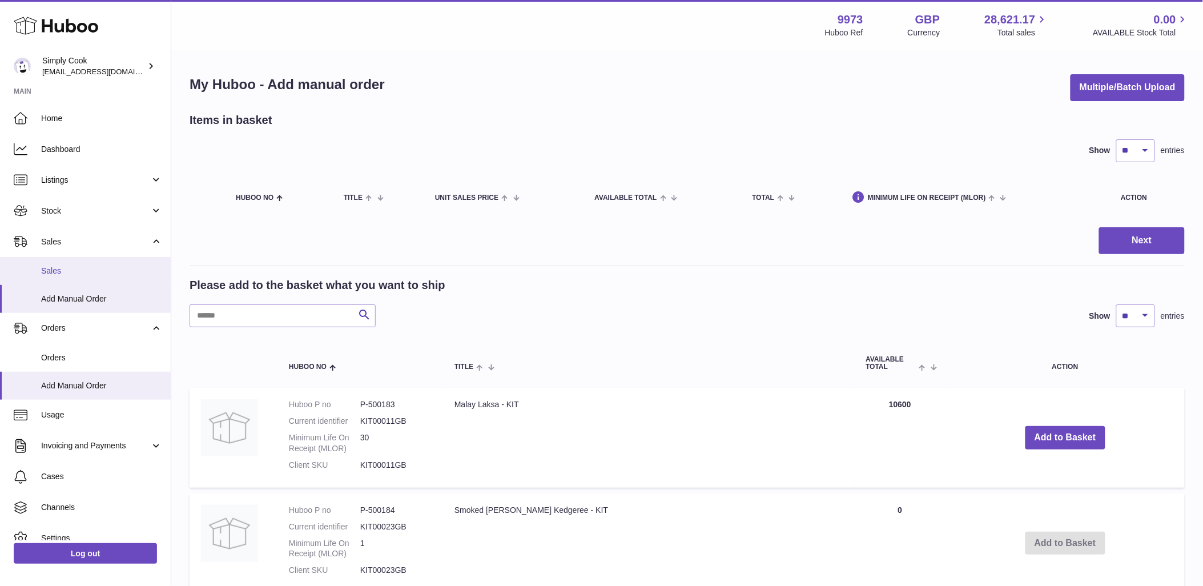
click at [81, 273] on span "Sales" at bounding box center [101, 271] width 121 height 11
click at [1068, 438] on button "Add to Basket" at bounding box center [1066, 437] width 80 height 23
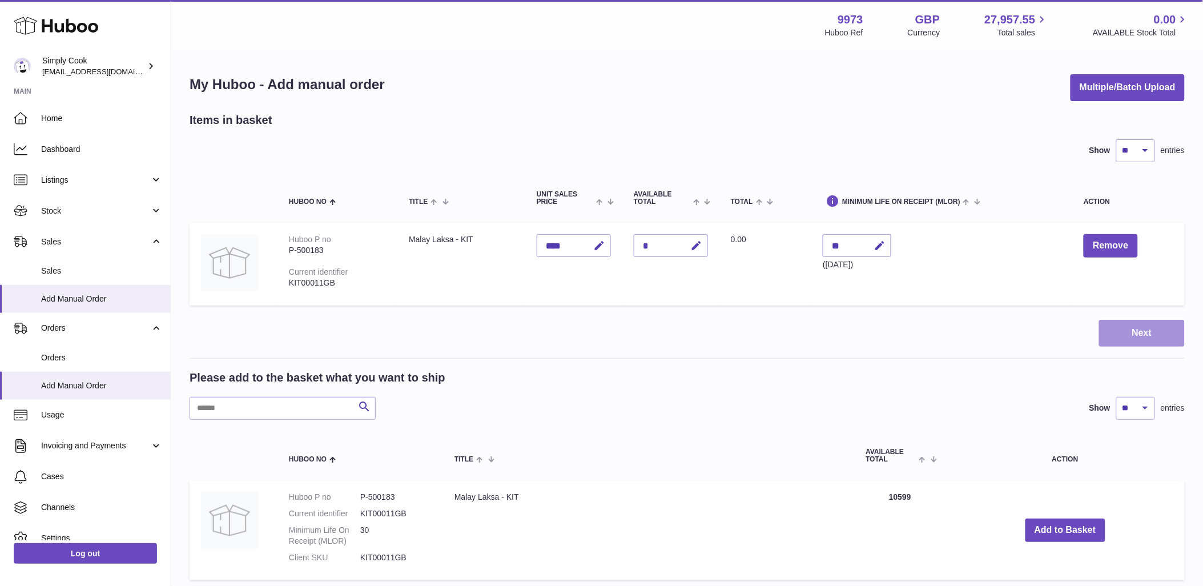
click at [1129, 331] on button "Next" at bounding box center [1142, 333] width 86 height 27
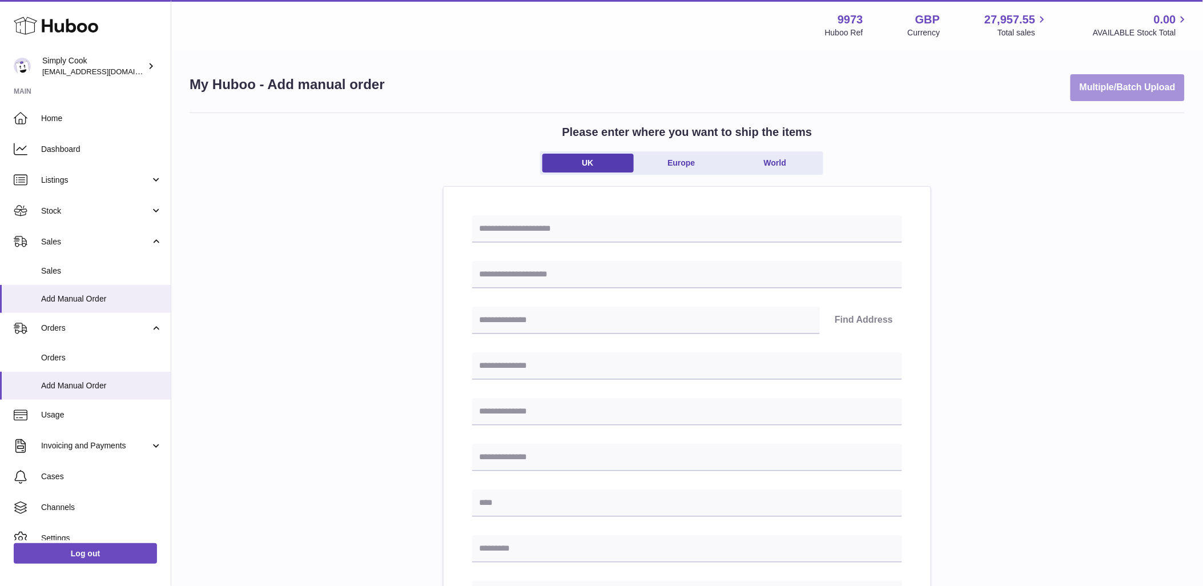
click at [1071, 90] on button "Multiple/Batch Upload" at bounding box center [1128, 87] width 114 height 27
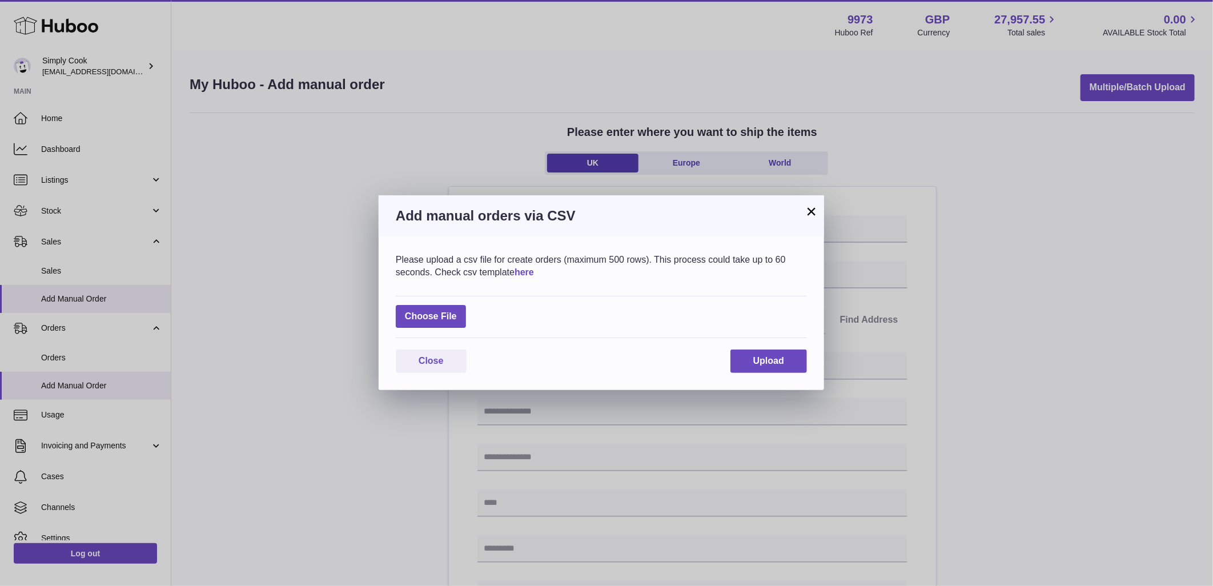
click at [534, 272] on link "here" at bounding box center [523, 272] width 19 height 10
